Goal: Task Accomplishment & Management: Manage account settings

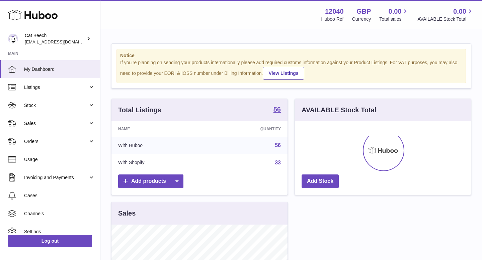
scroll to position [104, 176]
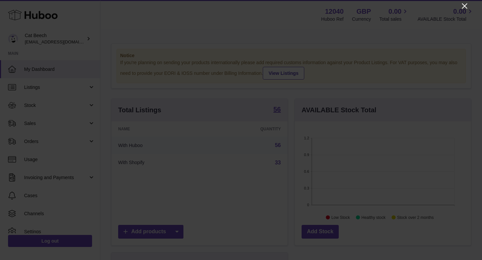
click at [465, 6] on icon "Close" at bounding box center [464, 5] width 5 height 5
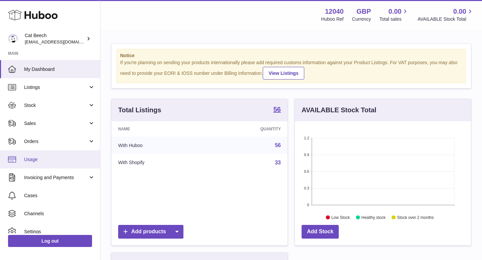
scroll to position [25, 0]
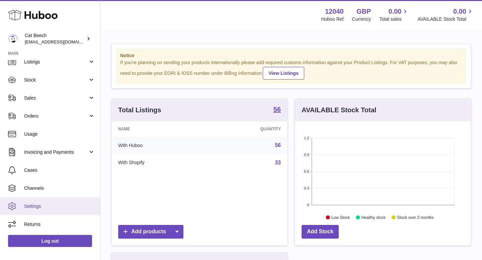
click at [44, 206] on span "Settings" at bounding box center [59, 207] width 71 height 6
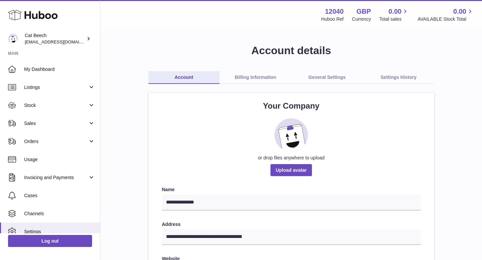
click at [322, 75] on link "General Settings" at bounding box center [327, 77] width 72 height 13
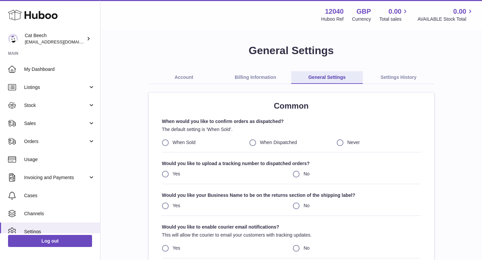
click at [398, 79] on link "Settings History" at bounding box center [399, 77] width 72 height 13
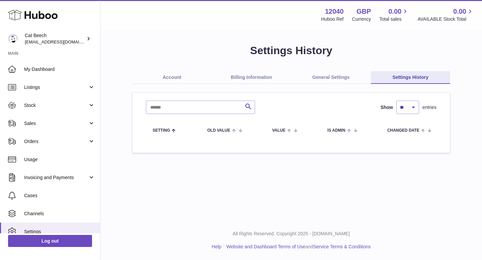
click at [257, 76] on link "Billing Information" at bounding box center [252, 77] width 80 height 13
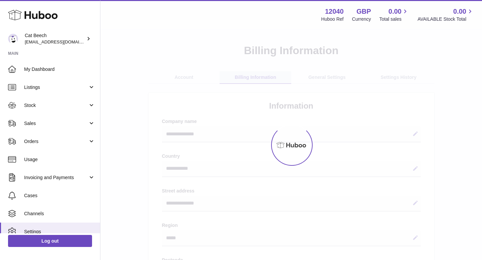
select select "**"
